Goal: Information Seeking & Learning: Compare options

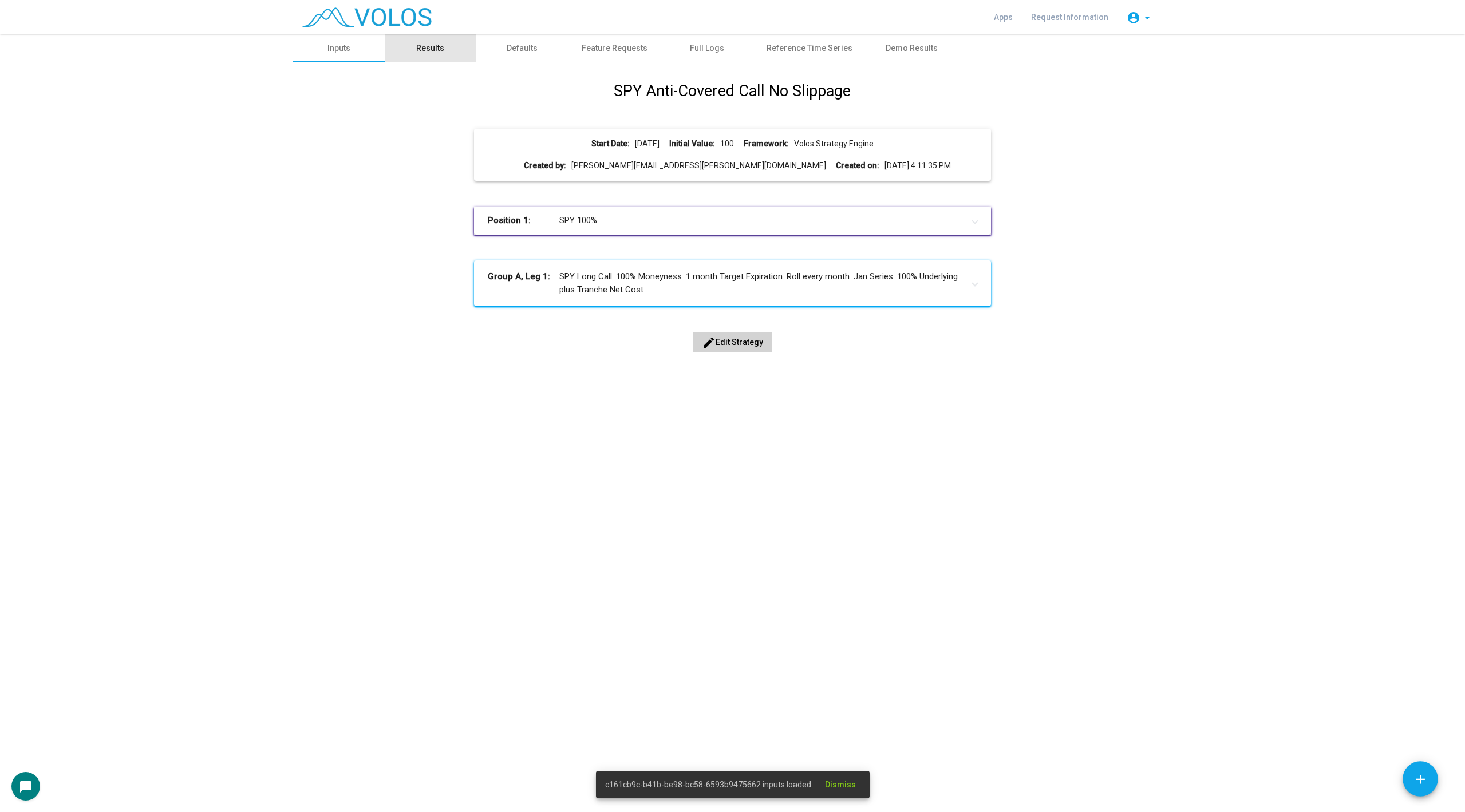
click at [429, 51] on div "Results" at bounding box center [430, 48] width 28 height 12
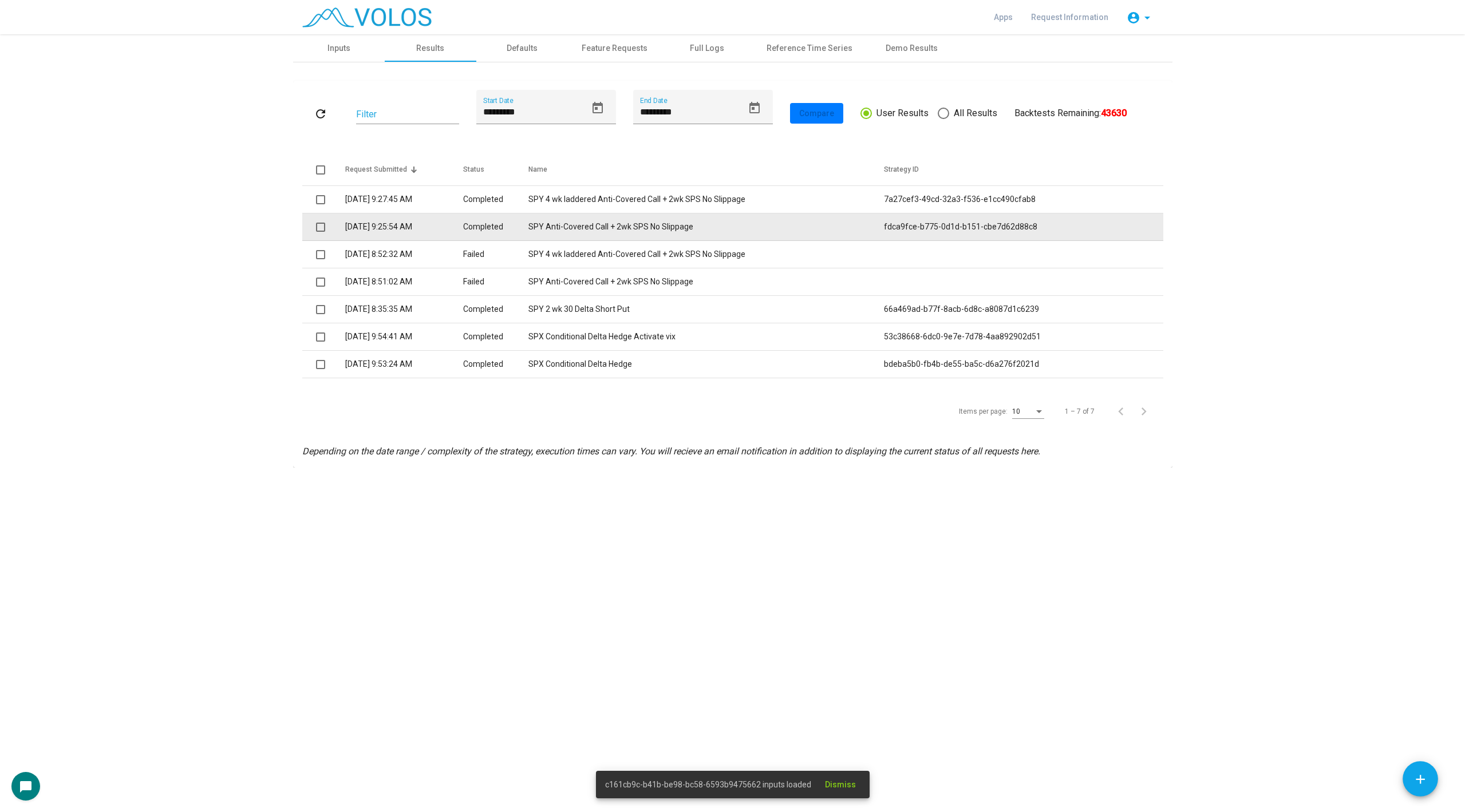
click at [320, 225] on span at bounding box center [320, 227] width 9 height 9
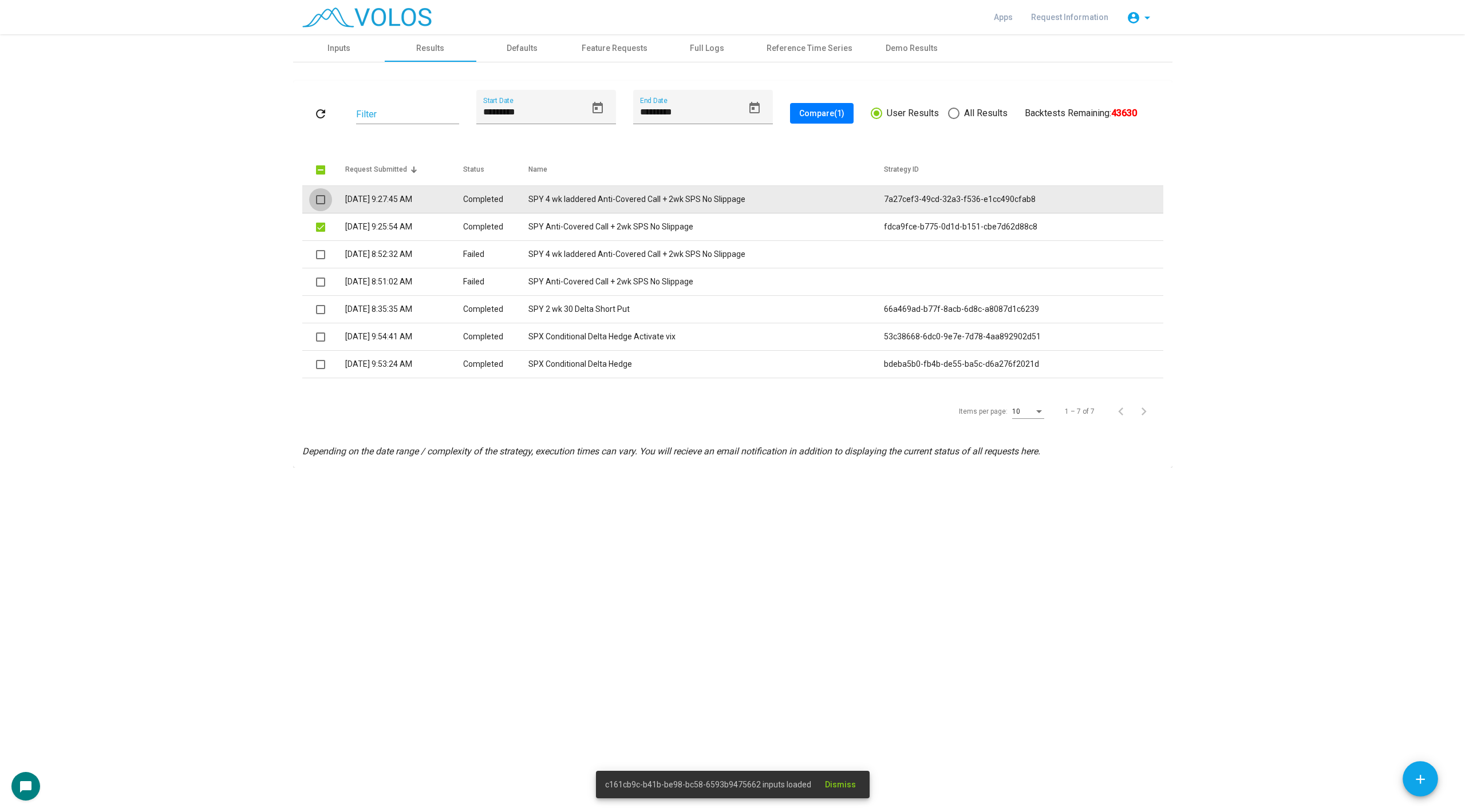
click at [319, 201] on span at bounding box center [320, 200] width 9 height 9
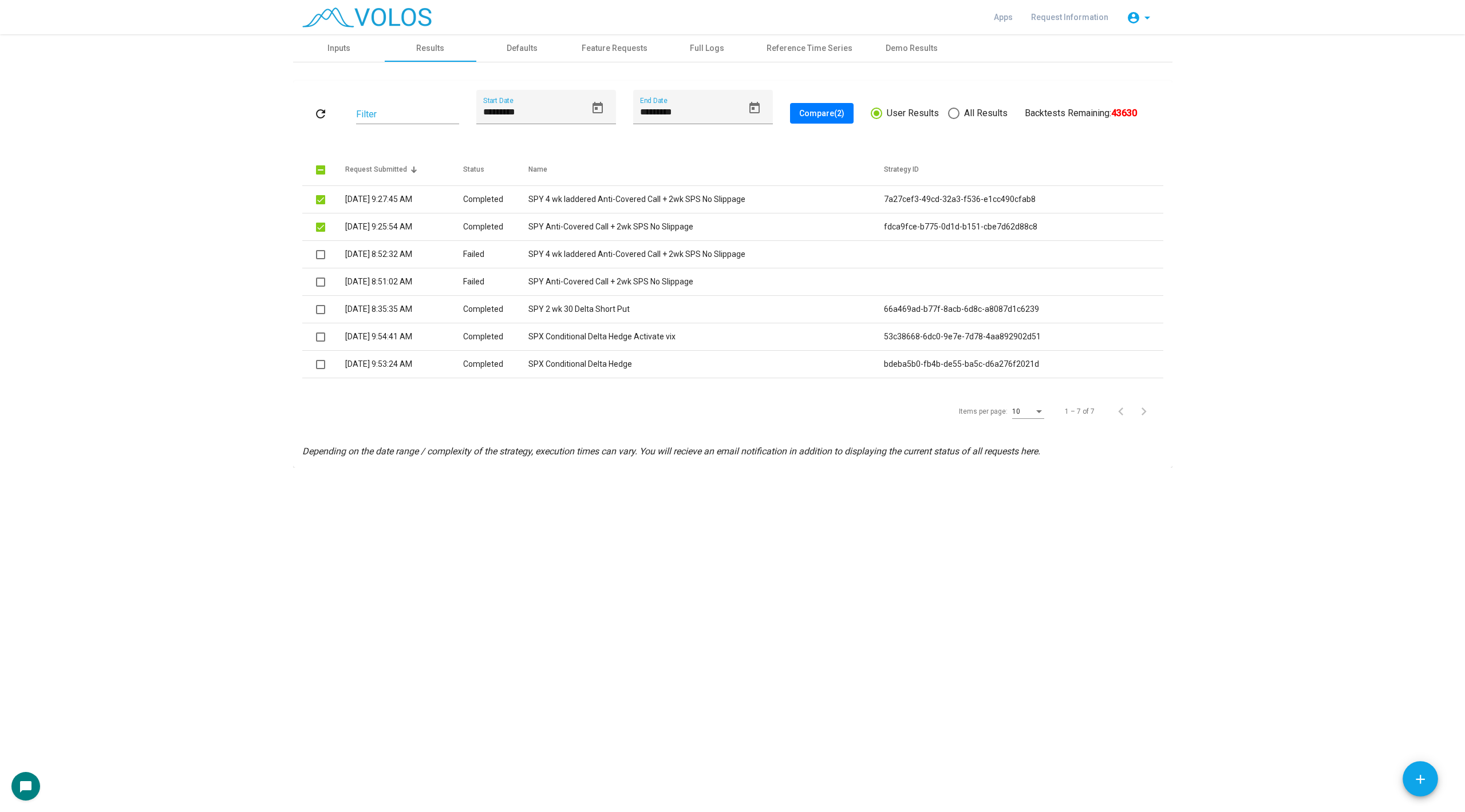
click at [803, 118] on button "Compare (2)" at bounding box center [821, 113] width 64 height 20
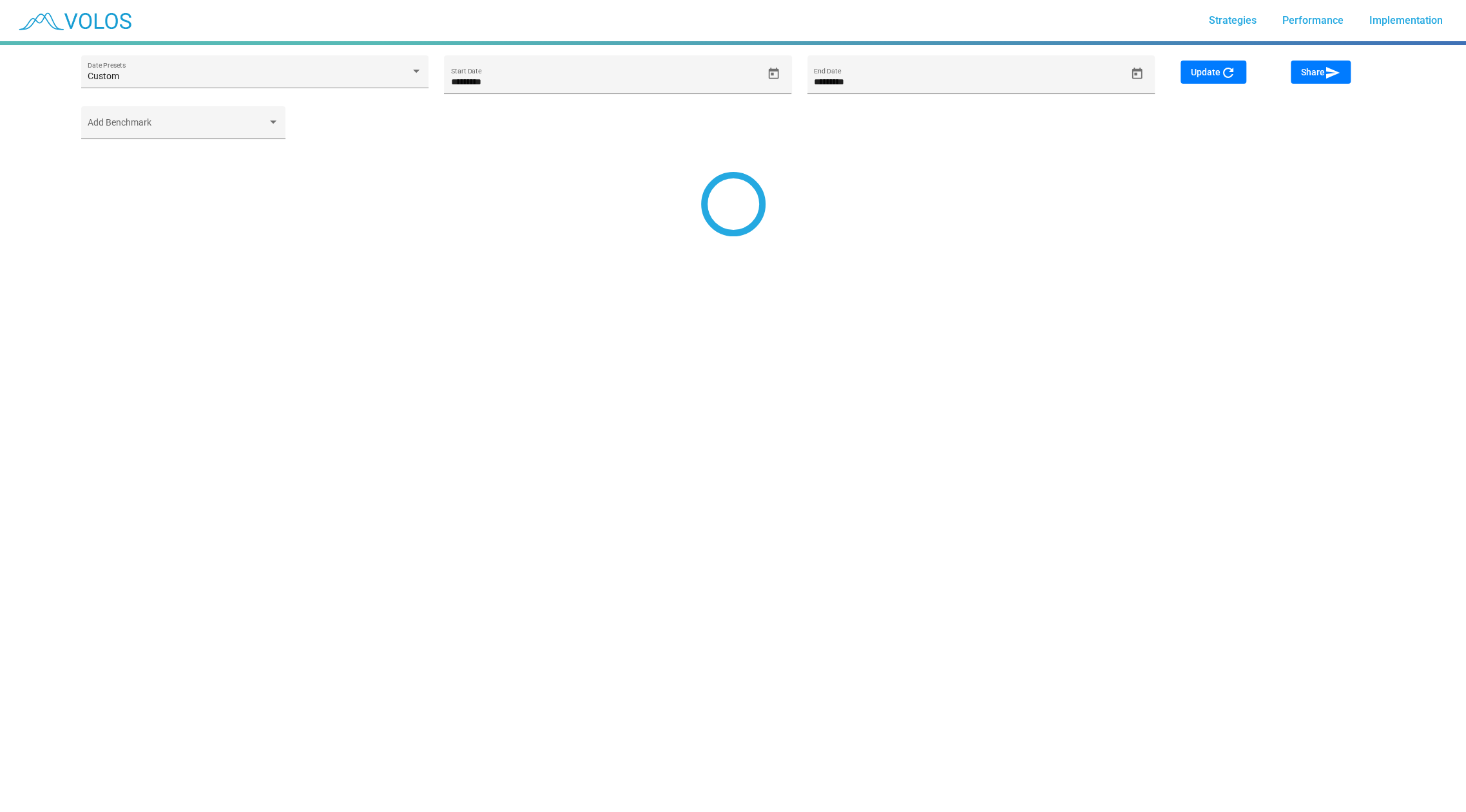
type input "********"
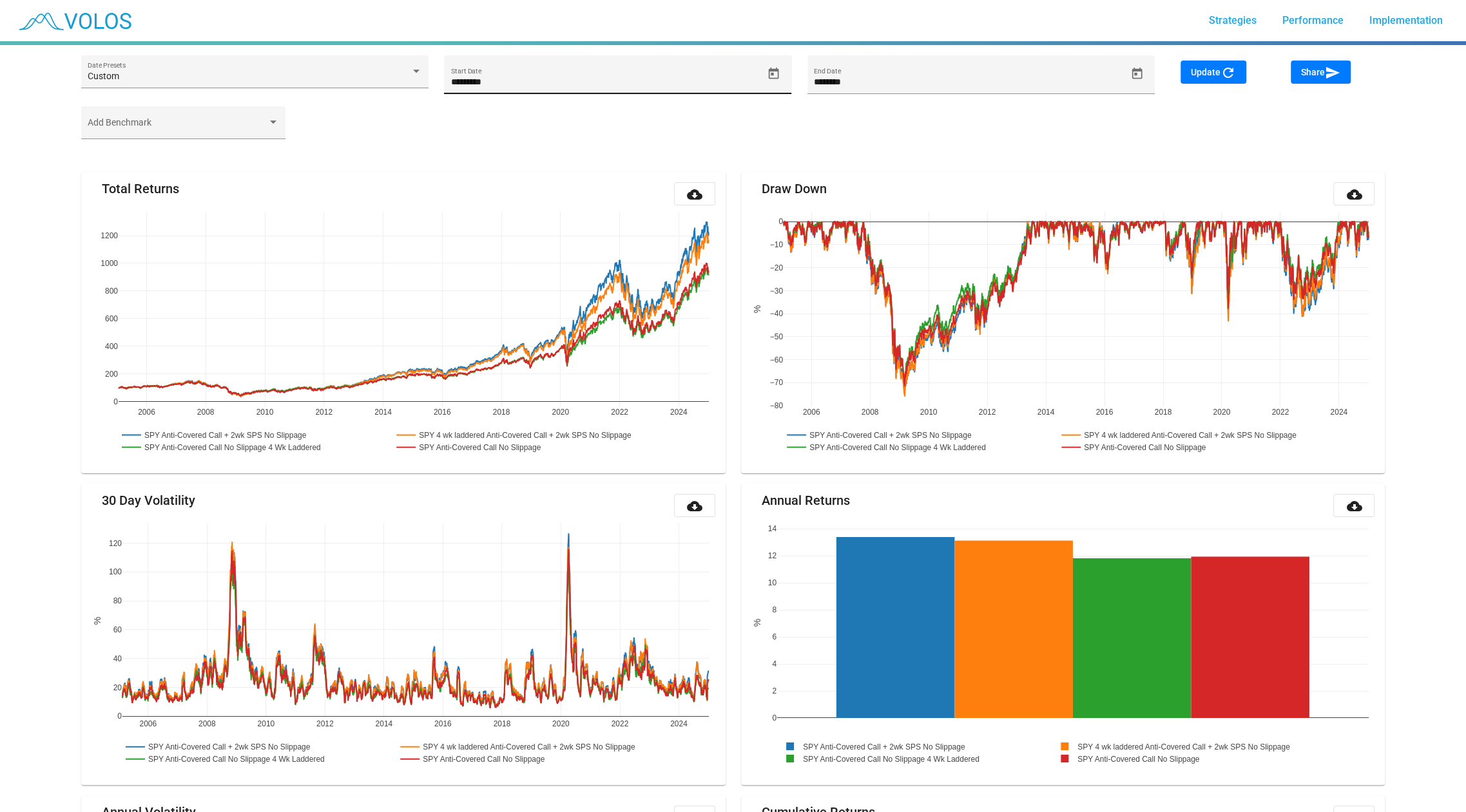
click at [773, 73] on icon "Open calendar" at bounding box center [774, 74] width 14 height 14
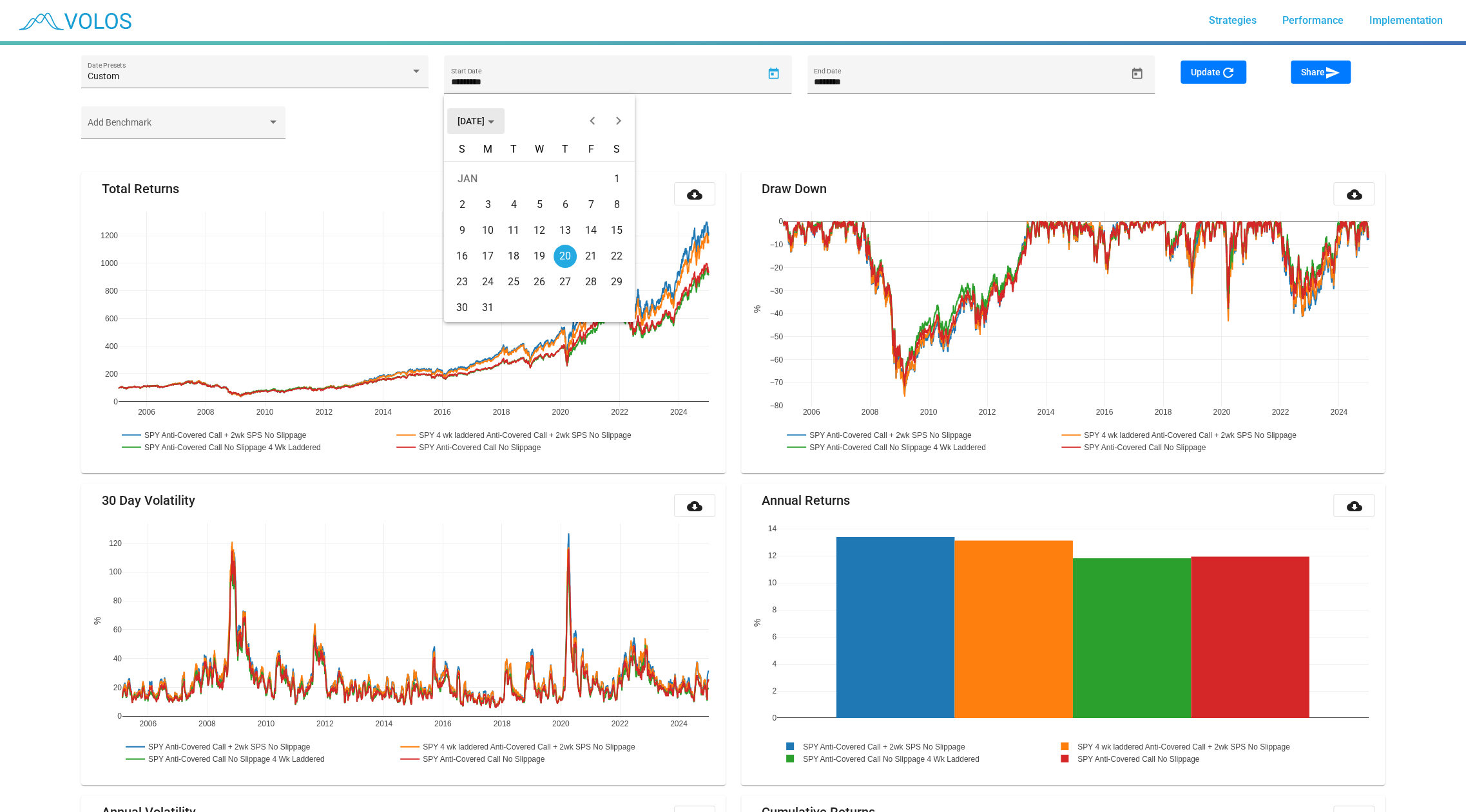
click at [462, 120] on span "[DATE]" at bounding box center [476, 121] width 37 height 10
click at [609, 283] on div "2015" at bounding box center [608, 290] width 41 height 23
click at [601, 236] on div "DEC" at bounding box center [608, 238] width 41 height 23
click at [567, 305] on div "31" at bounding box center [564, 308] width 23 height 23
type input "**********"
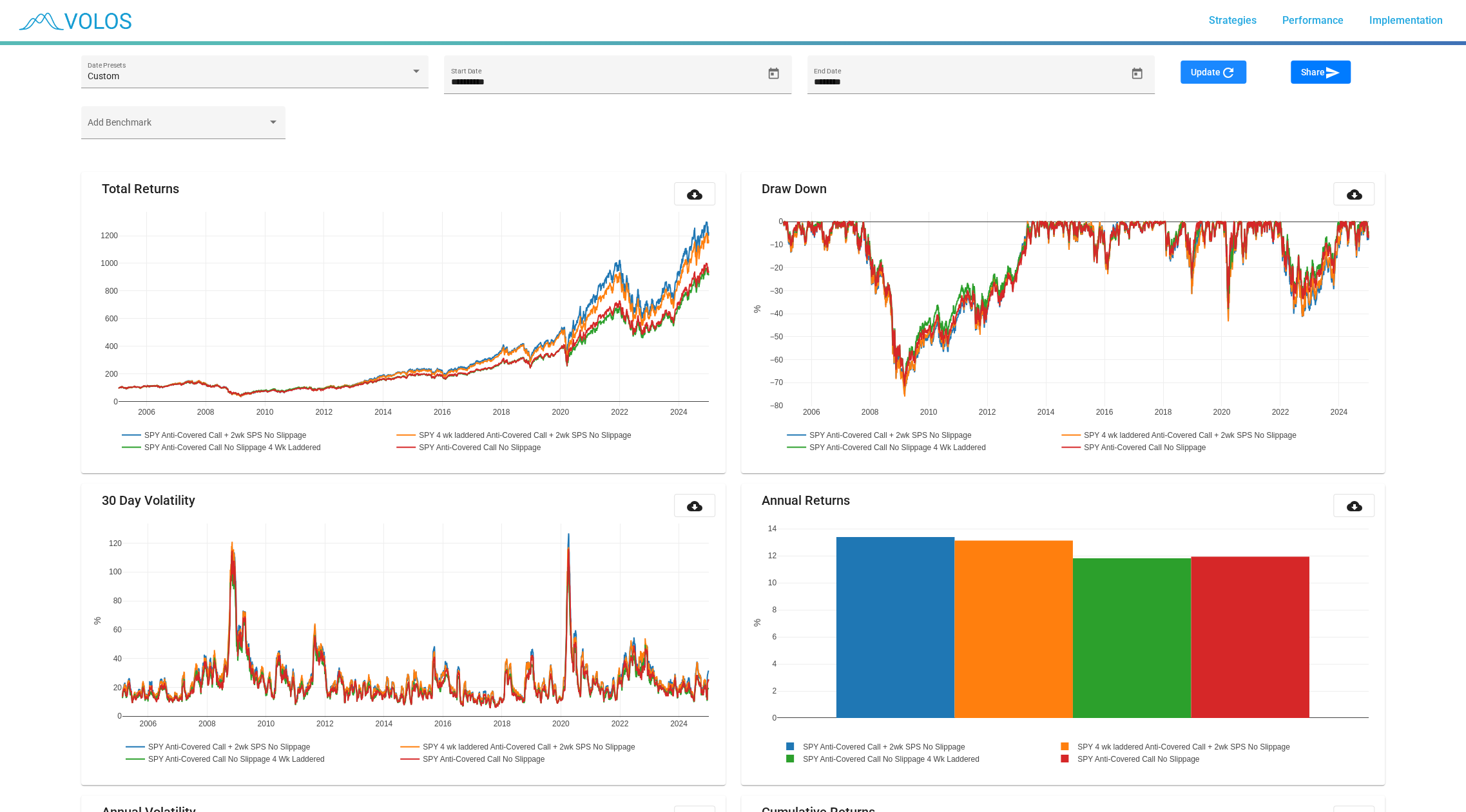
click at [1226, 66] on mat-icon "refresh" at bounding box center [1228, 72] width 15 height 15
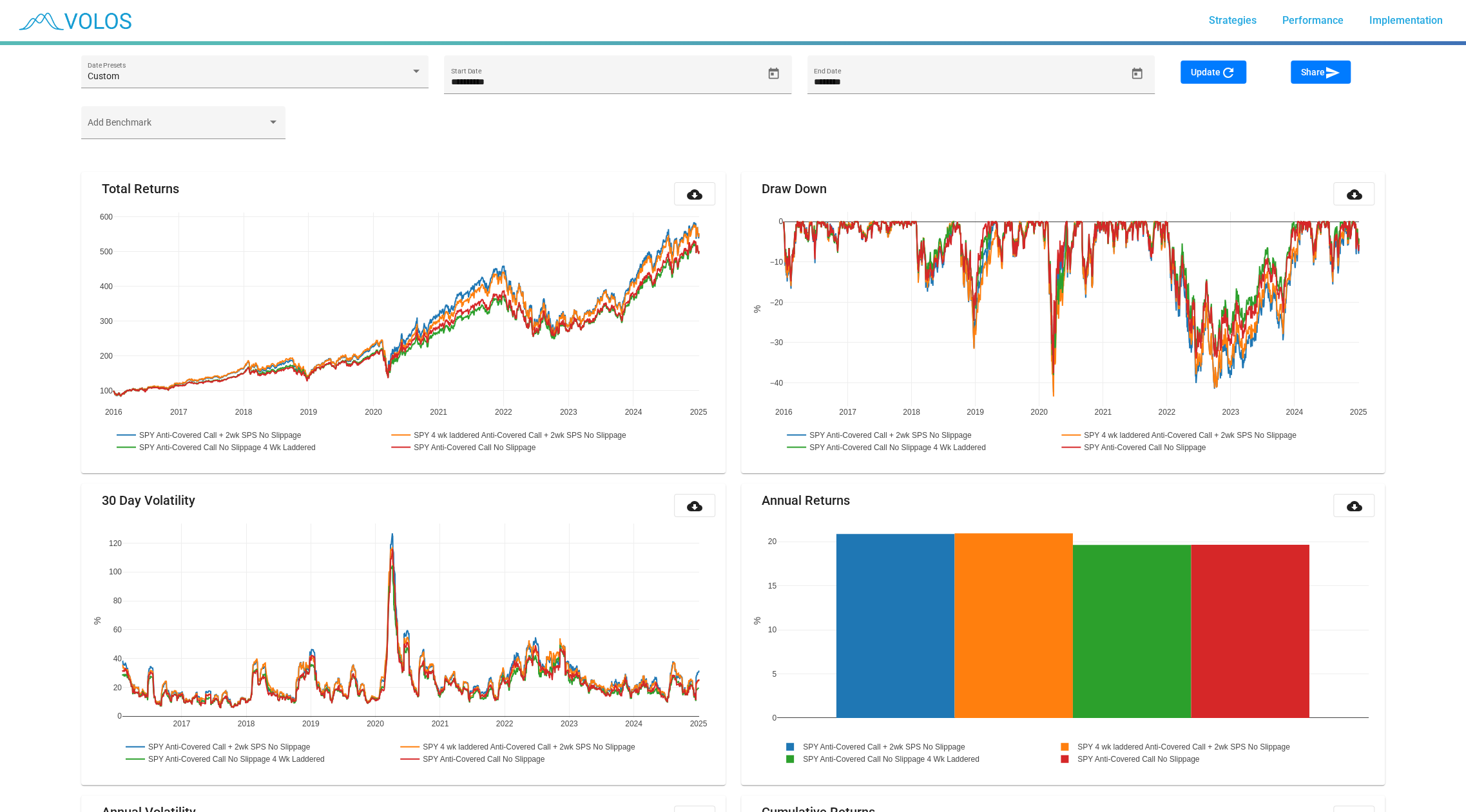
click at [1316, 74] on span "Share send" at bounding box center [1320, 72] width 39 height 10
